Goal: Navigation & Orientation: Go to known website

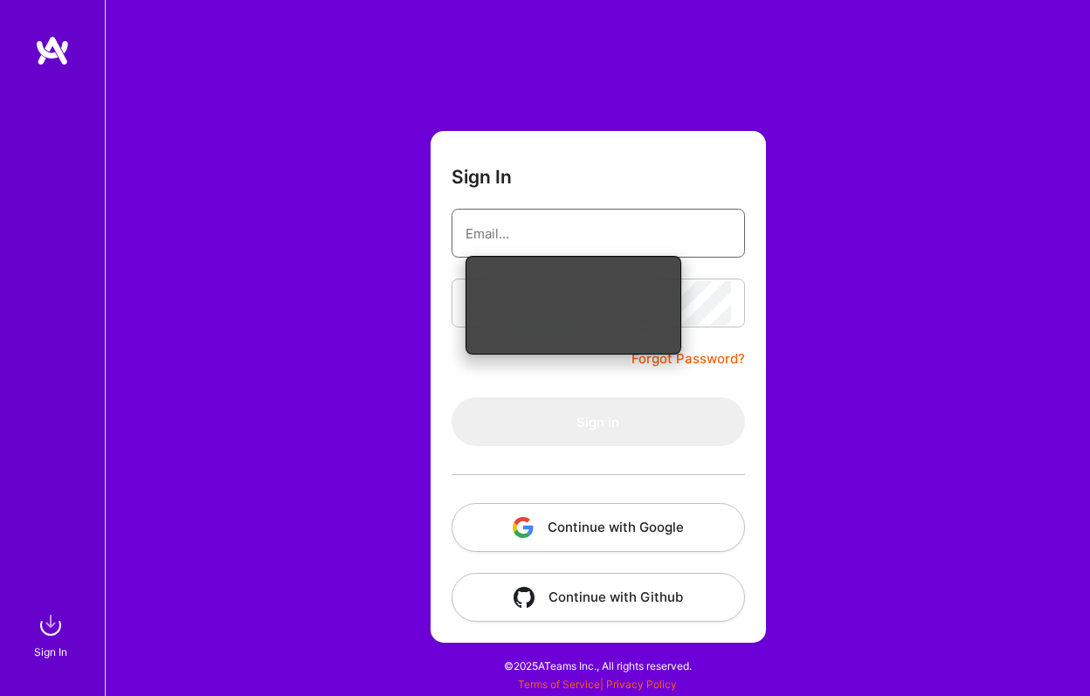
type input "clintonokike@gmail.com"
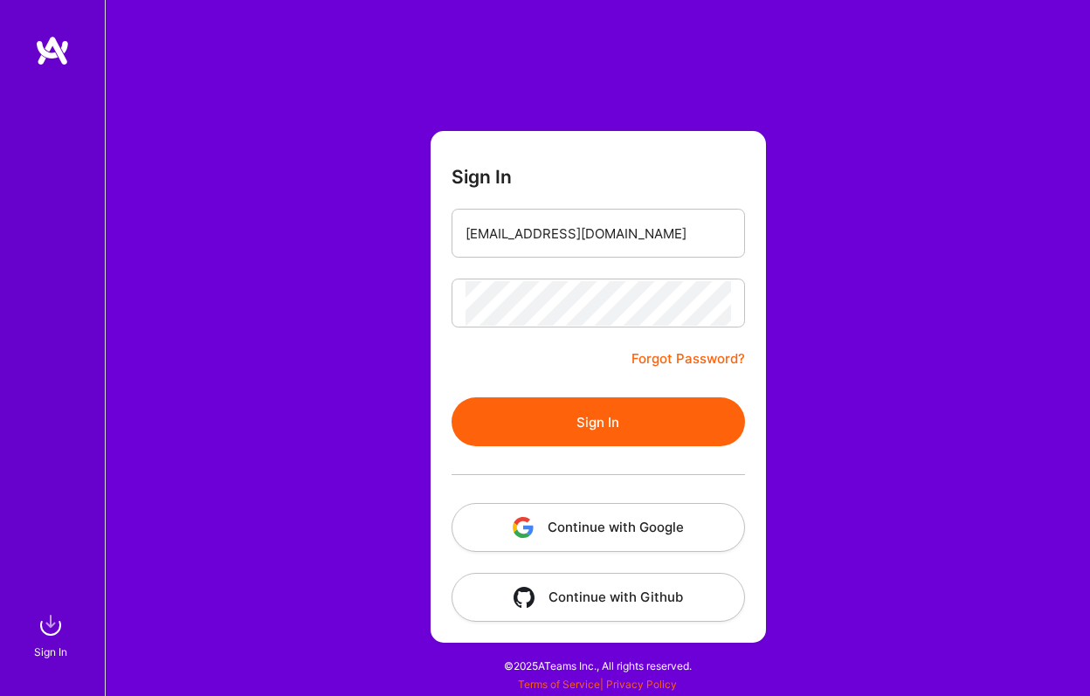
click at [598, 424] on button "Sign In" at bounding box center [598, 421] width 293 height 49
